Goal: Register for event/course

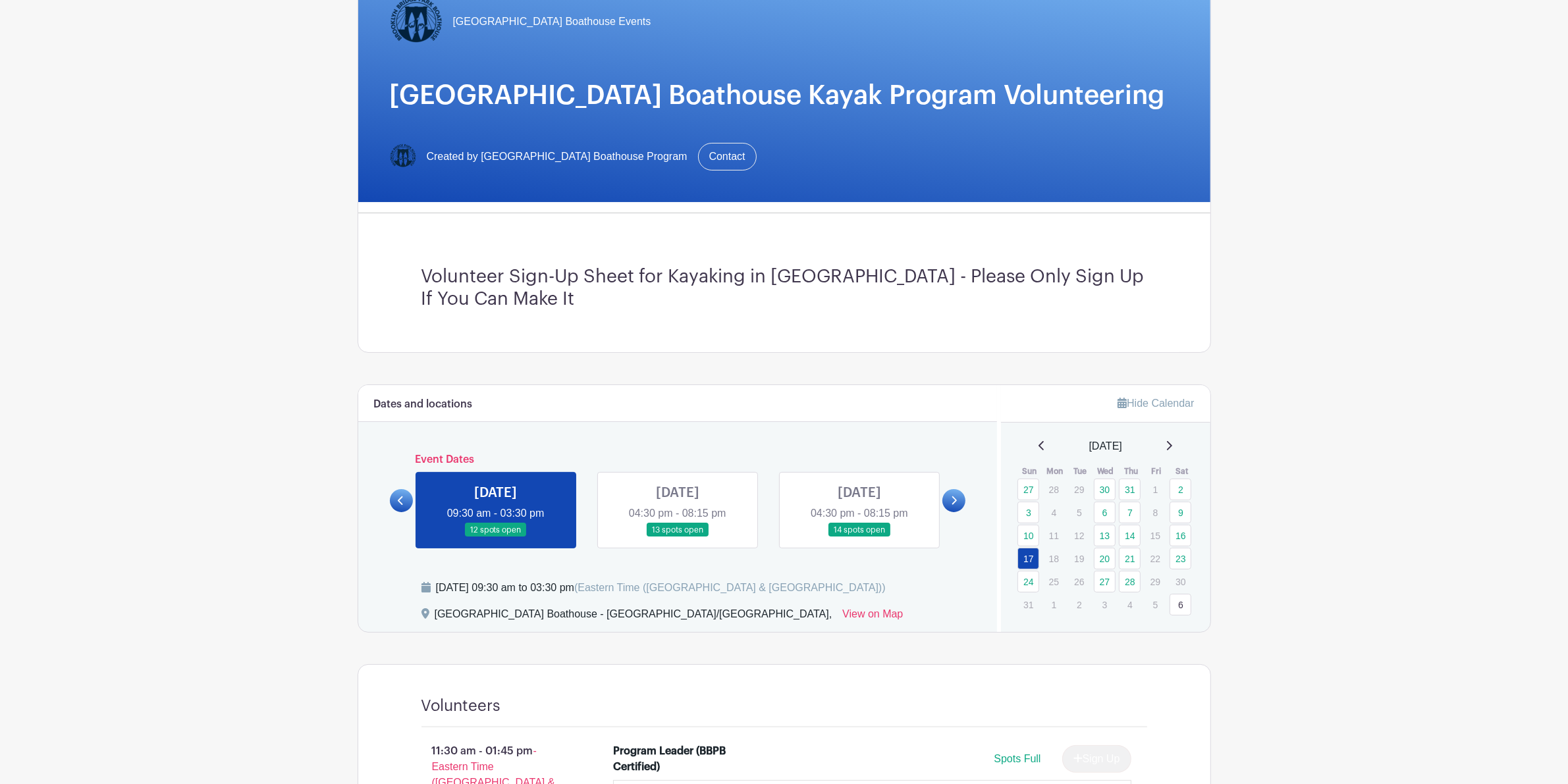
scroll to position [329, 0]
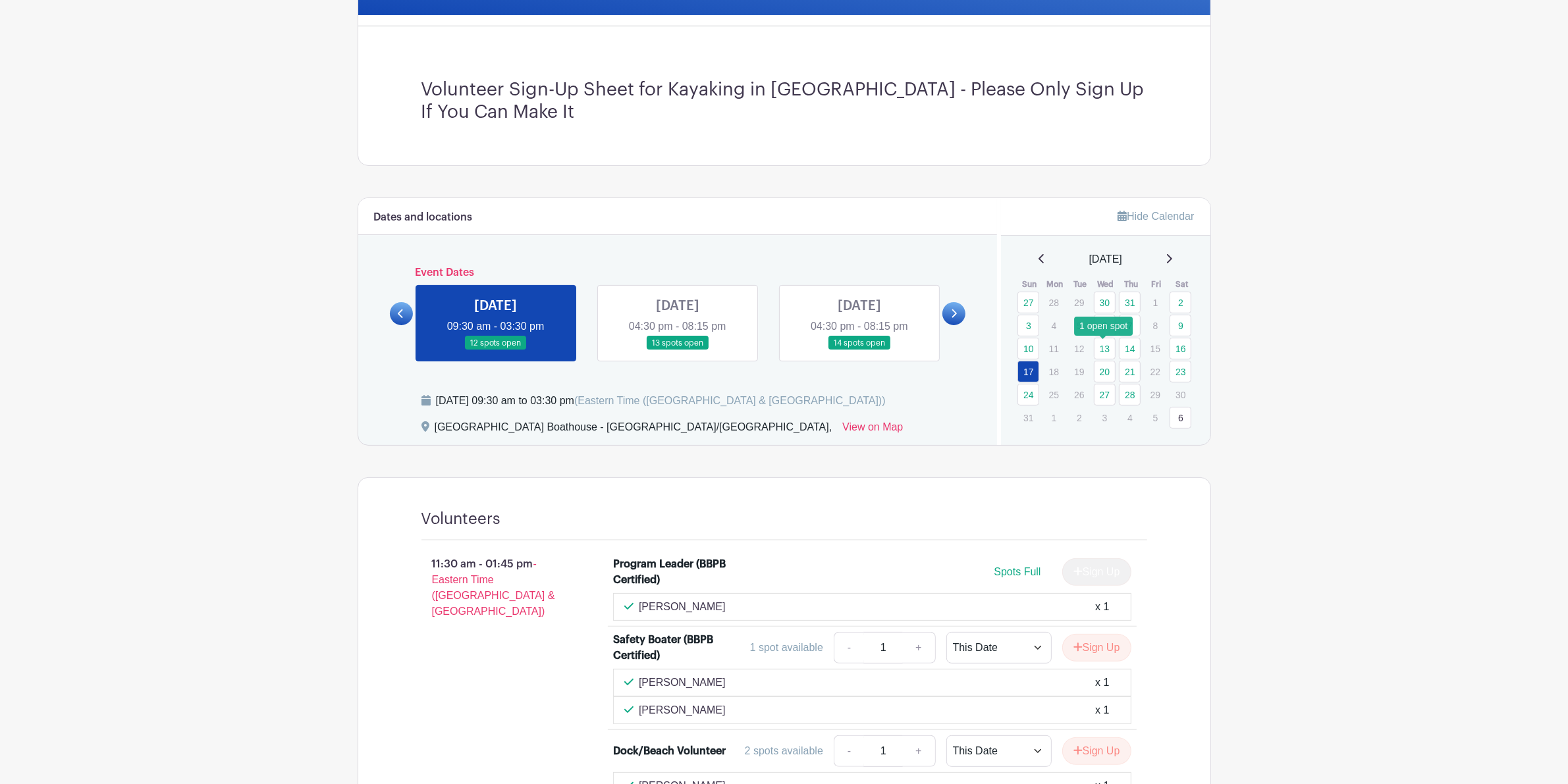
click at [1108, 354] on link "13" at bounding box center [1104, 349] width 22 height 22
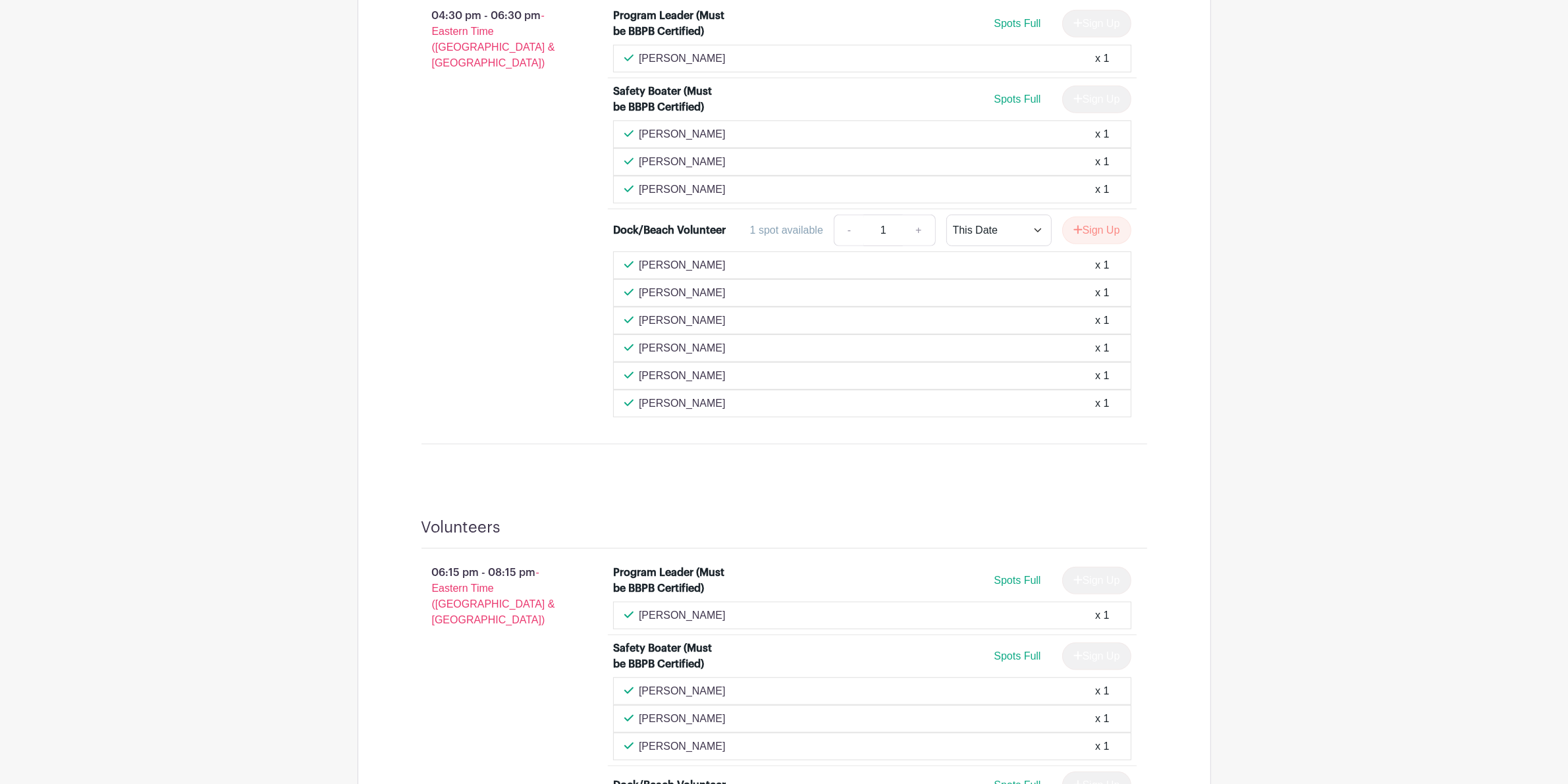
scroll to position [544, 0]
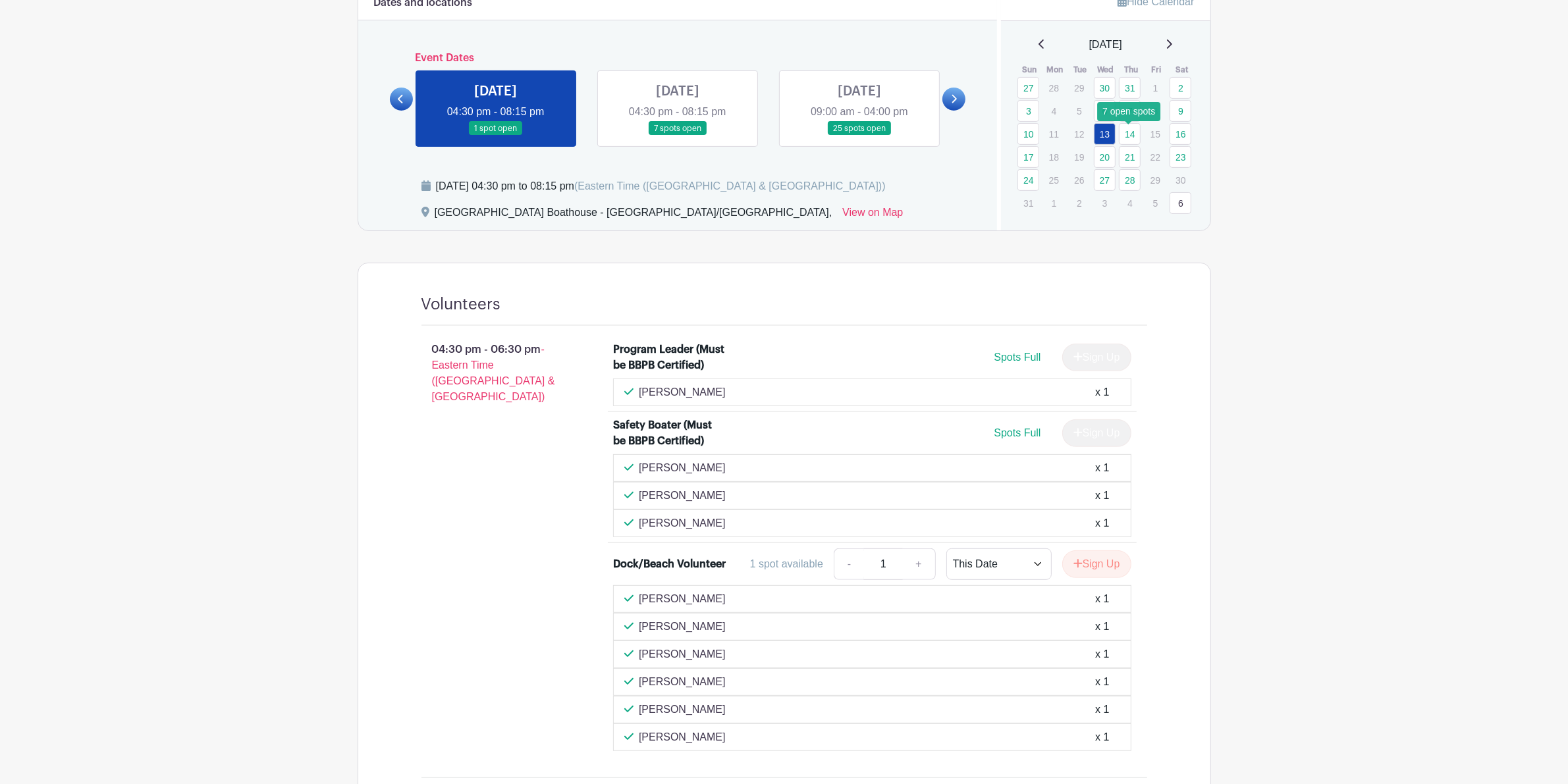
click at [1133, 130] on link "14" at bounding box center [1129, 134] width 22 height 22
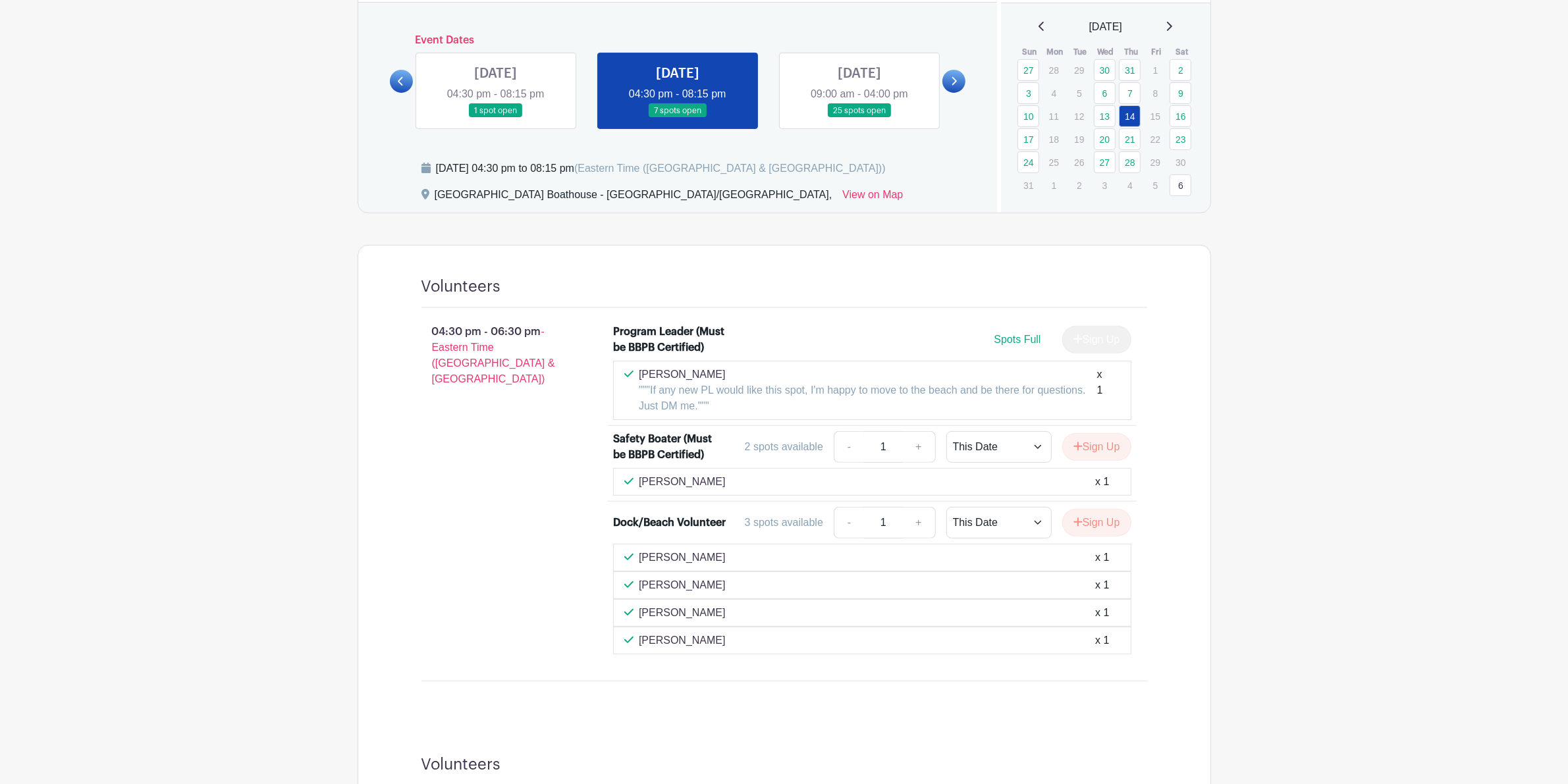
scroll to position [561, 0]
click at [860, 118] on link at bounding box center [860, 118] width 0 height 0
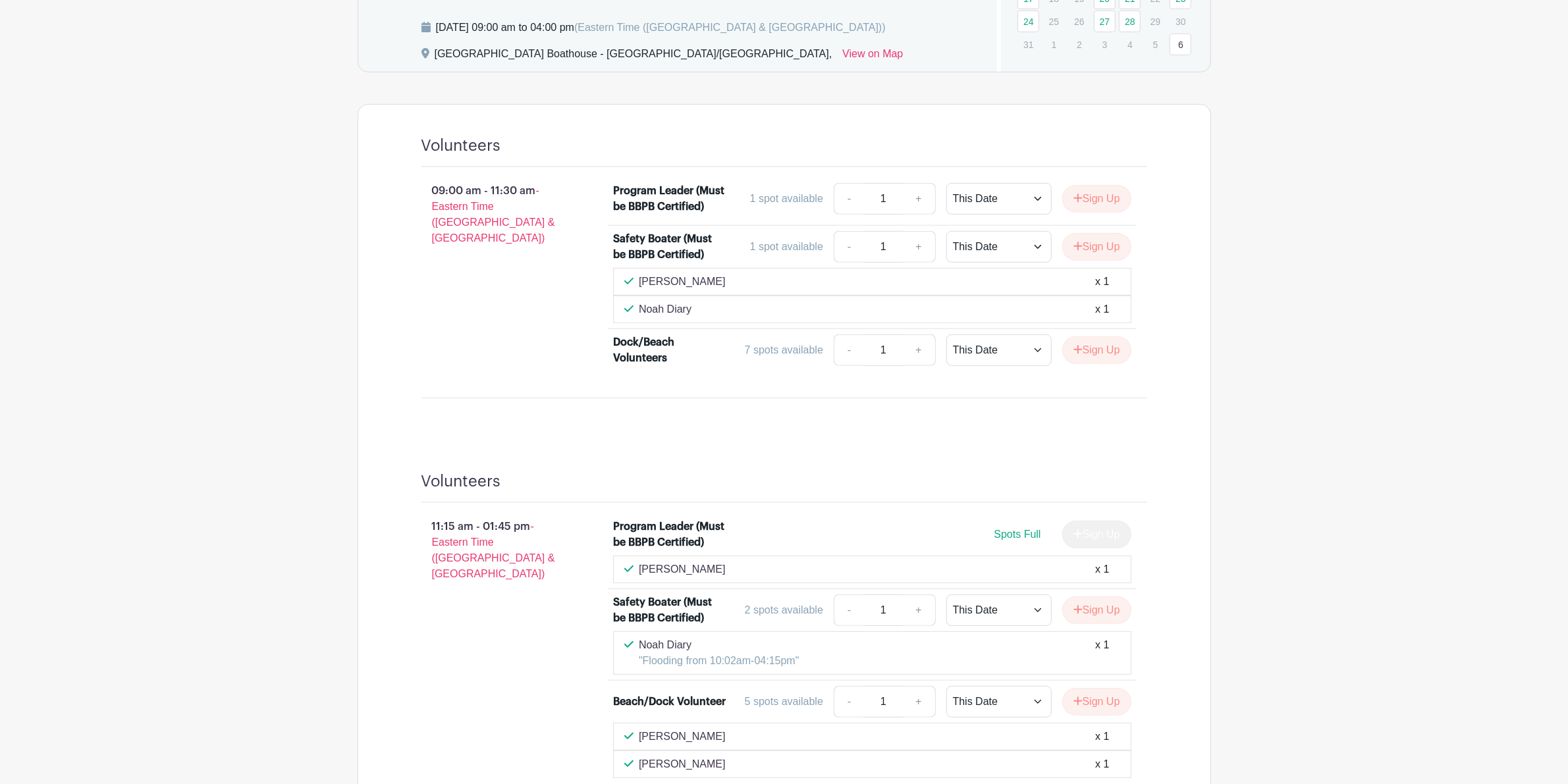
scroll to position [533, 0]
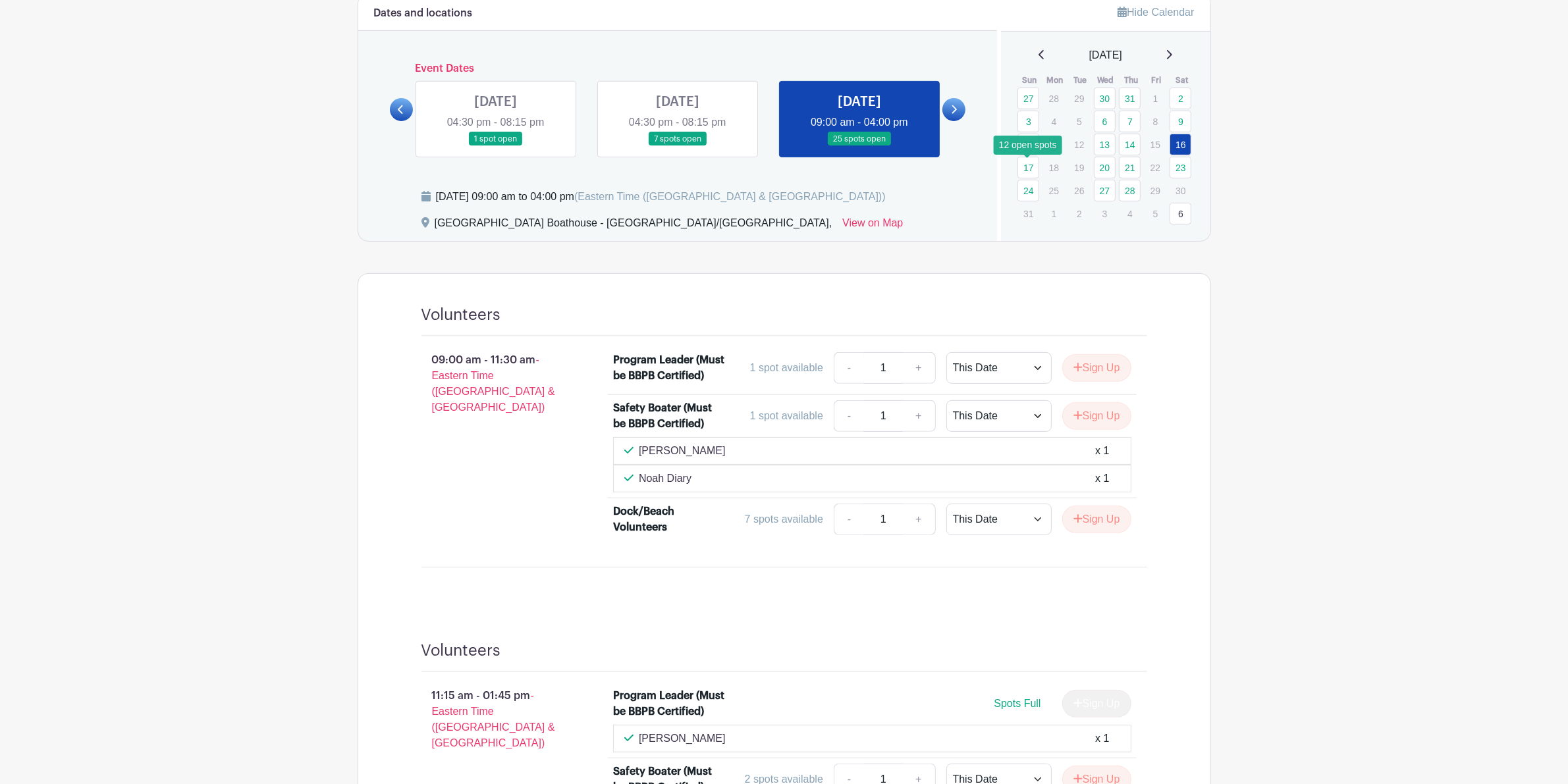
click at [1019, 160] on link "17" at bounding box center [1028, 168] width 22 height 22
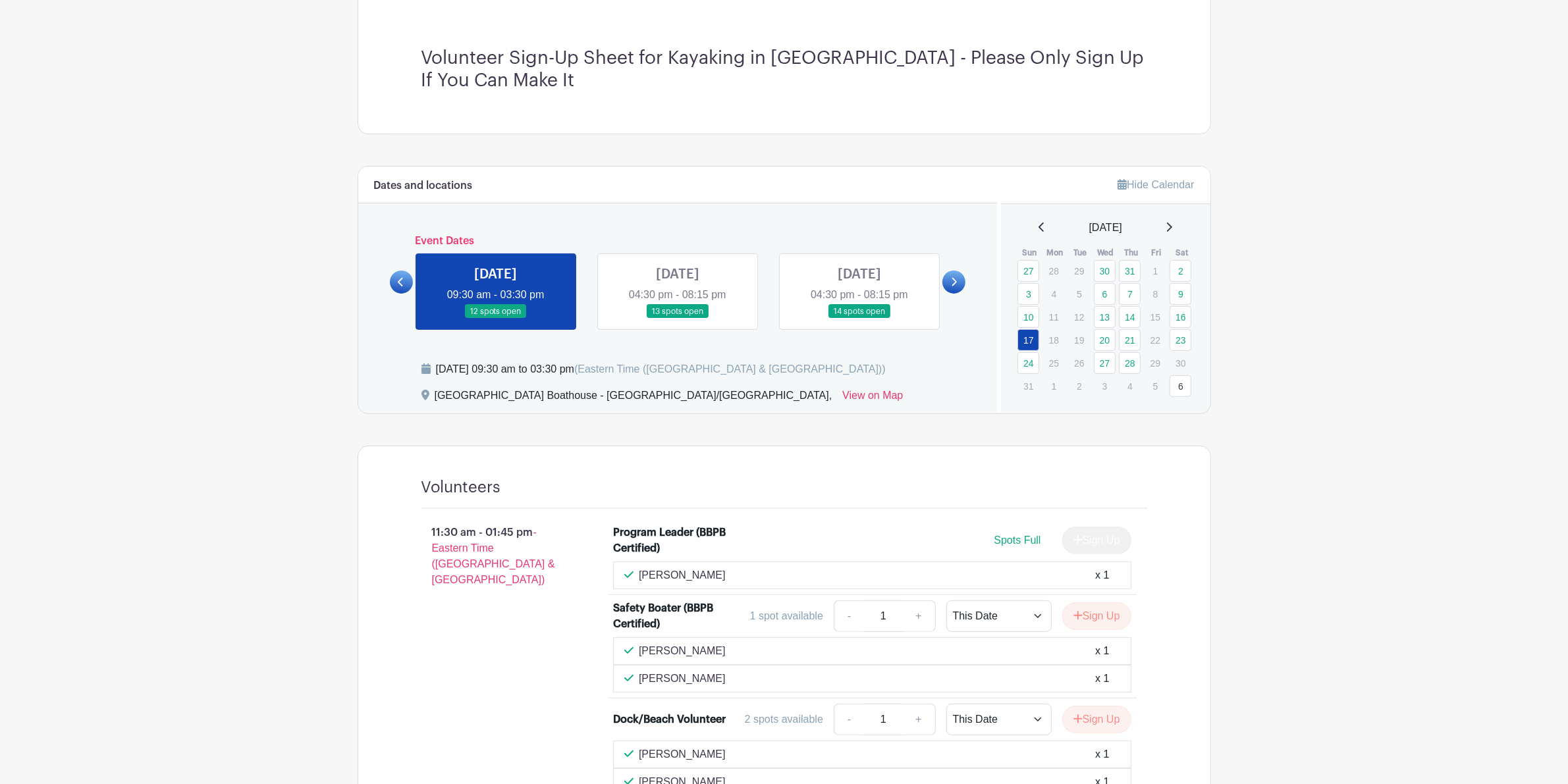
scroll to position [32, 0]
